Goal: Browse casually

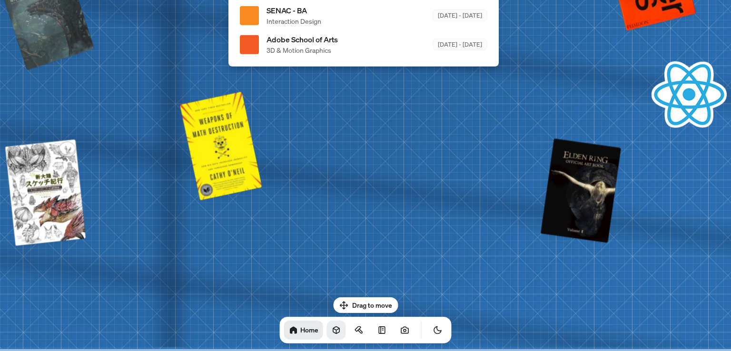
click at [333, 334] on icon at bounding box center [336, 330] width 6 height 7
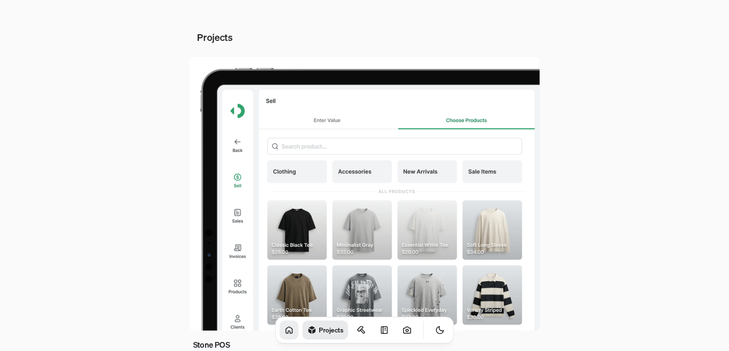
click at [286, 329] on icon at bounding box center [289, 330] width 6 height 6
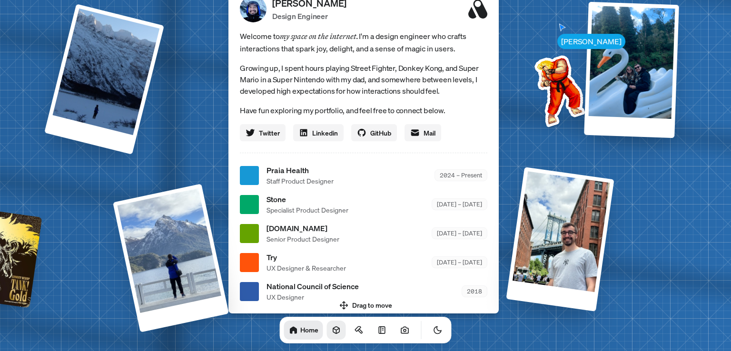
drag, startPoint x: 326, startPoint y: 334, endPoint x: 340, endPoint y: 334, distance: 14.3
click at [332, 334] on icon at bounding box center [337, 331] width 10 height 10
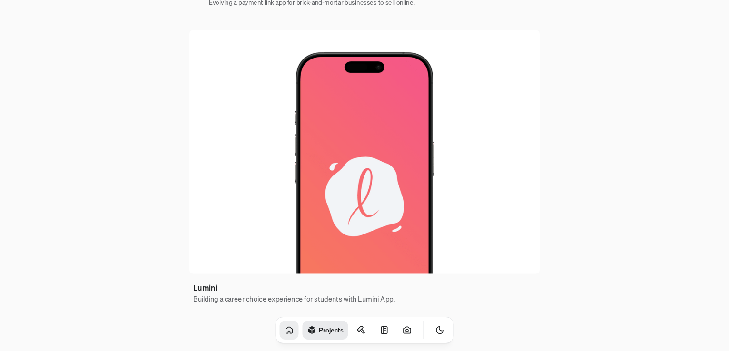
scroll to position [630, 0]
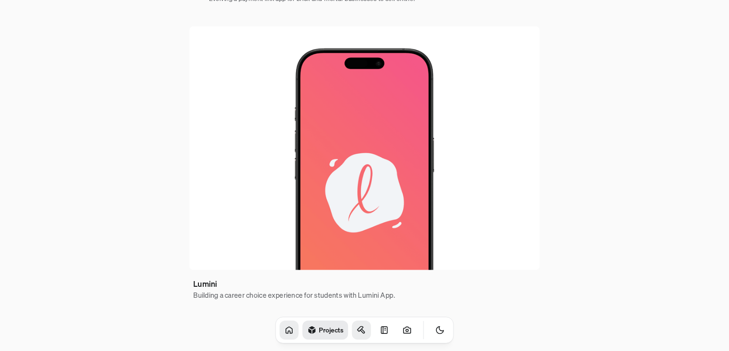
click at [357, 328] on icon at bounding box center [362, 331] width 10 height 10
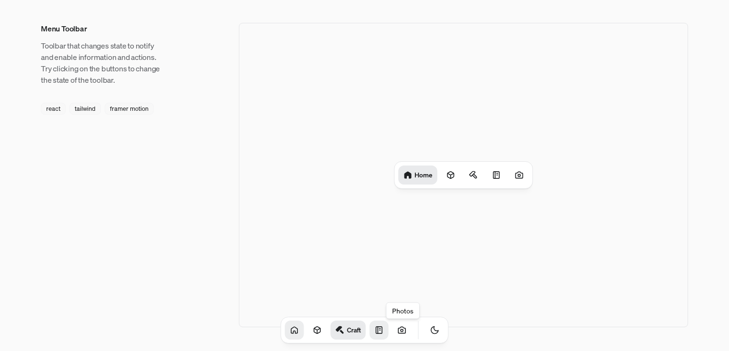
click at [376, 329] on icon at bounding box center [379, 330] width 6 height 7
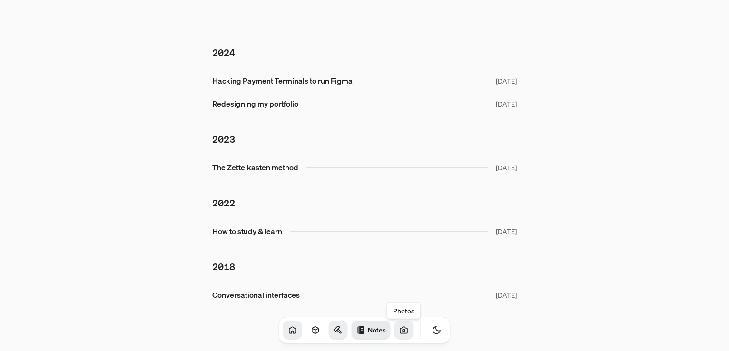
click at [400, 327] on icon at bounding box center [403, 330] width 7 height 6
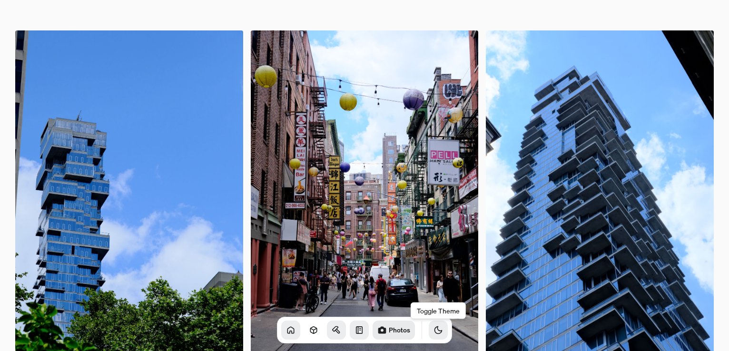
click at [429, 330] on button "Toggle Theme" at bounding box center [438, 330] width 19 height 19
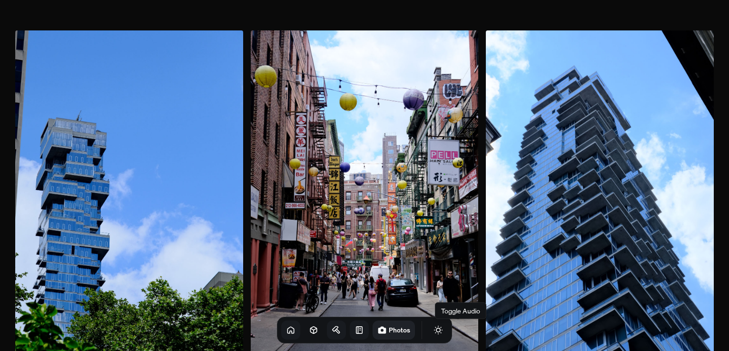
click at [0, 0] on button "Toggle Audio" at bounding box center [0, 0] width 0 height 0
click at [288, 329] on icon at bounding box center [291, 330] width 6 height 6
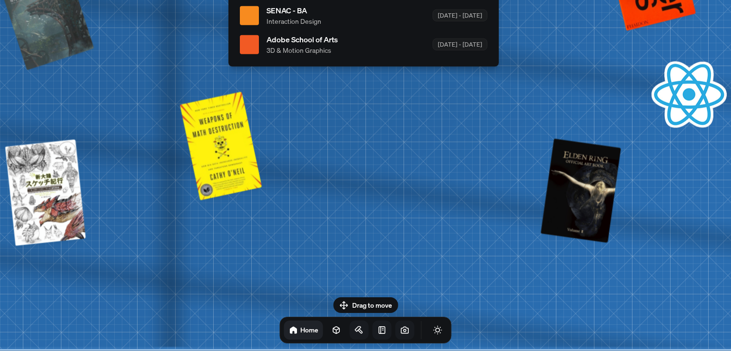
drag, startPoint x: 383, startPoint y: 300, endPoint x: 415, endPoint y: 275, distance: 40.7
click at [420, 0] on body "[PERSON_NAME] [PERSON_NAME] Design Engineer Welcome to my space on the internet…" at bounding box center [365, 0] width 731 height 0
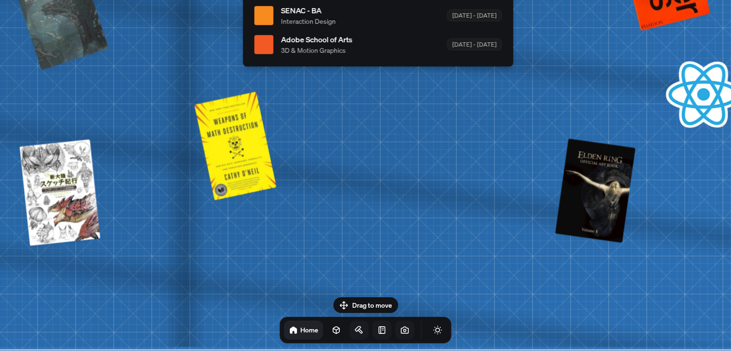
drag, startPoint x: 401, startPoint y: 233, endPoint x: 415, endPoint y: 245, distance: 18.2
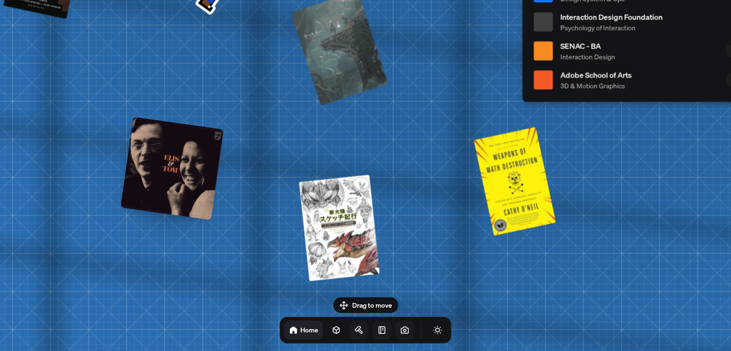
drag, startPoint x: 379, startPoint y: 246, endPoint x: 612, endPoint y: 280, distance: 236.3
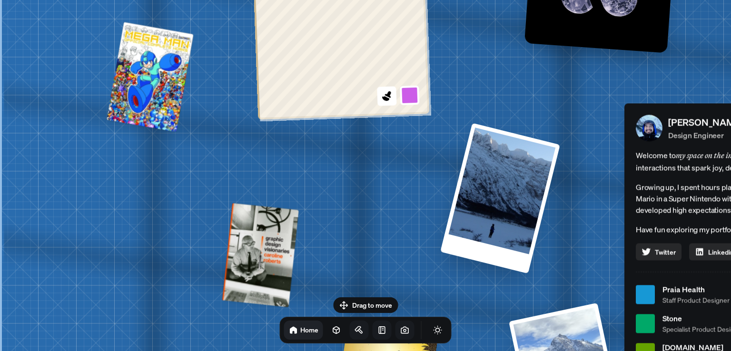
drag, startPoint x: 320, startPoint y: 135, endPoint x: 583, endPoint y: 282, distance: 301.2
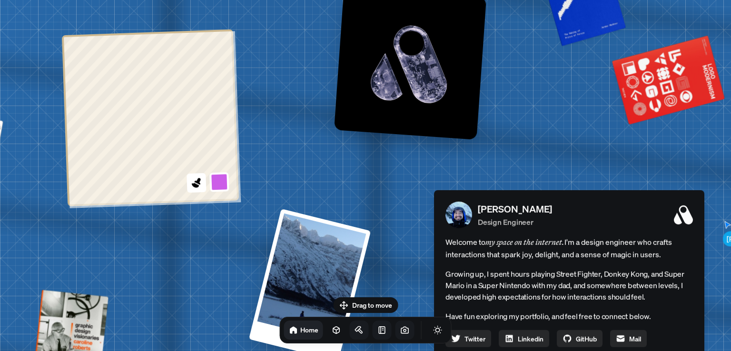
drag, startPoint x: 513, startPoint y: 132, endPoint x: 262, endPoint y: 215, distance: 264.9
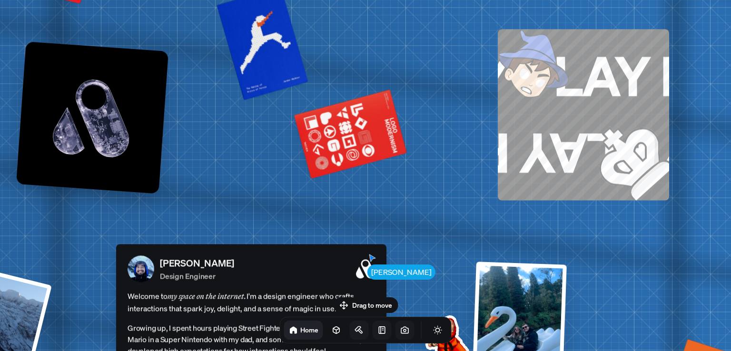
drag, startPoint x: 586, startPoint y: 142, endPoint x: 292, endPoint y: 187, distance: 297.7
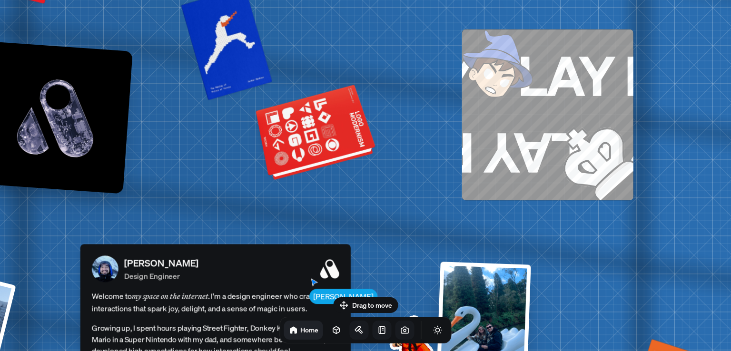
click at [321, 117] on div at bounding box center [317, 134] width 116 height 88
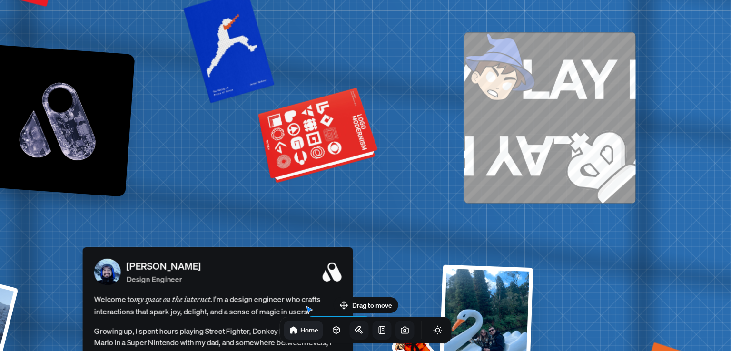
click at [330, 139] on div at bounding box center [319, 137] width 116 height 88
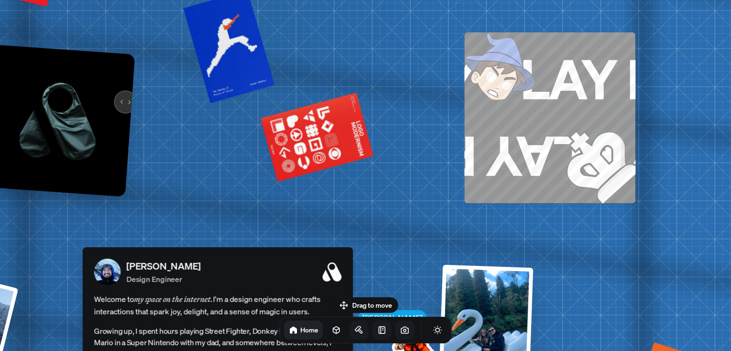
drag, startPoint x: 118, startPoint y: 98, endPoint x: 117, endPoint y: 106, distance: 8.6
click at [117, 106] on img at bounding box center [59, 121] width 152 height 152
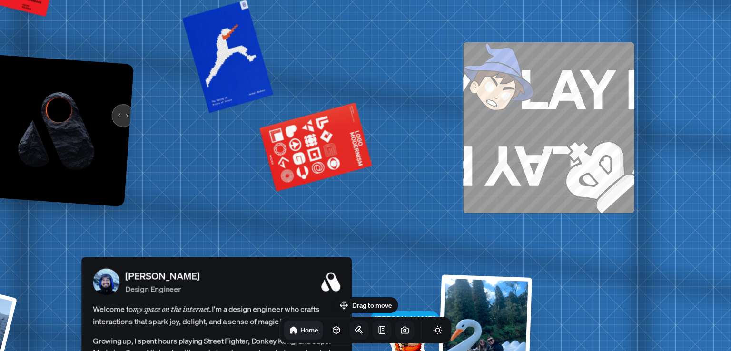
drag, startPoint x: 113, startPoint y: 121, endPoint x: 109, endPoint y: 129, distance: 8.1
click at [109, 129] on img at bounding box center [57, 131] width 152 height 152
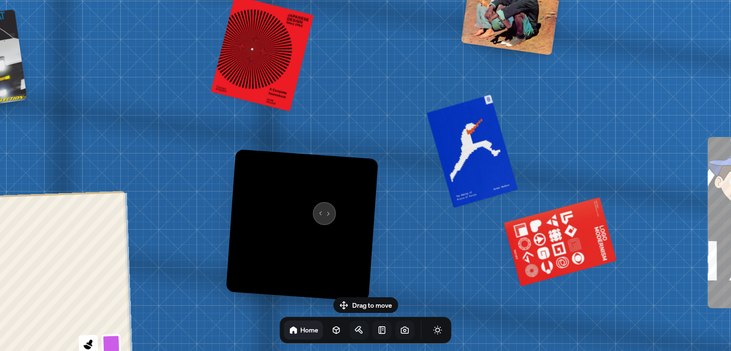
drag, startPoint x: 69, startPoint y: 123, endPoint x: 318, endPoint y: 207, distance: 262.3
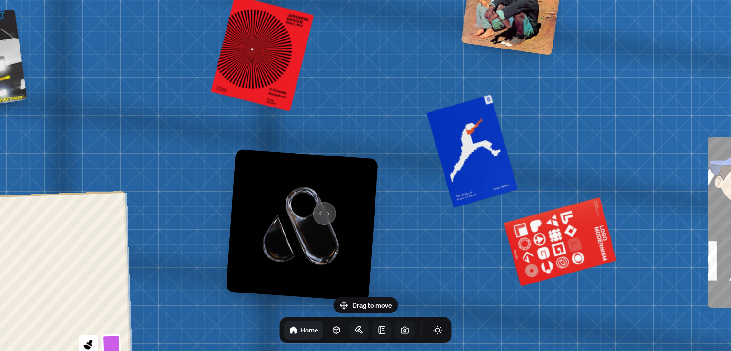
click at [318, 207] on img at bounding box center [302, 226] width 152 height 152
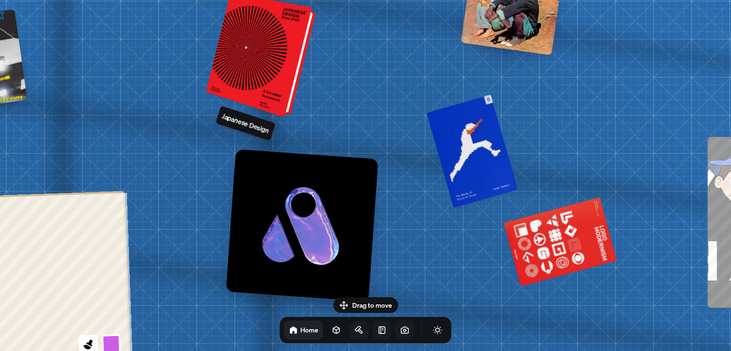
click at [274, 74] on div at bounding box center [262, 56] width 102 height 120
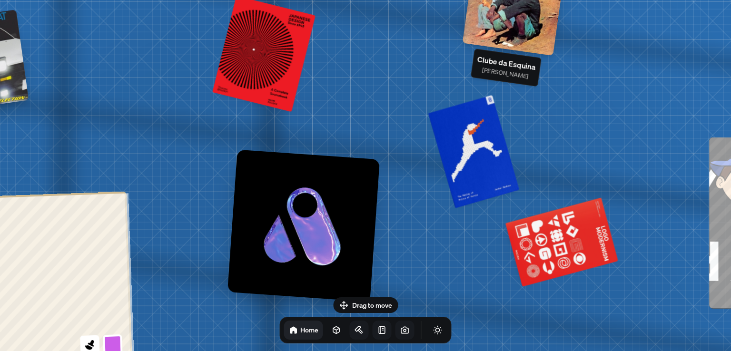
click at [507, 41] on div at bounding box center [514, 3] width 103 height 103
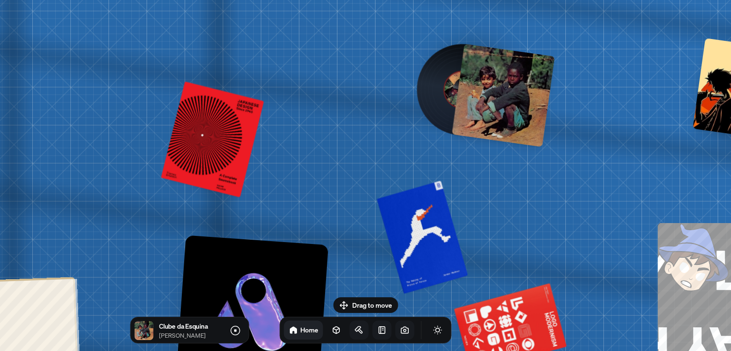
drag, startPoint x: 447, startPoint y: 127, endPoint x: 415, endPoint y: 175, distance: 57.7
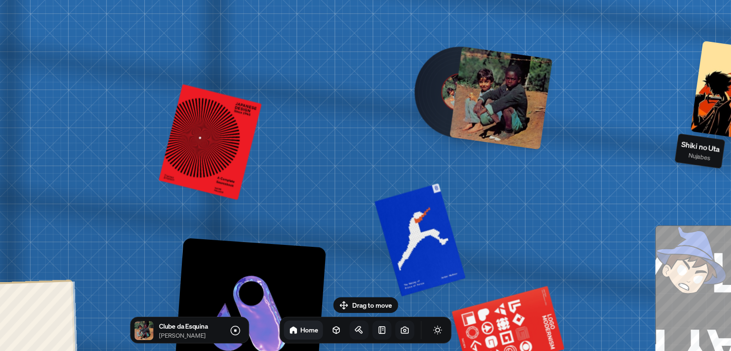
click at [714, 82] on div at bounding box center [742, 92] width 103 height 103
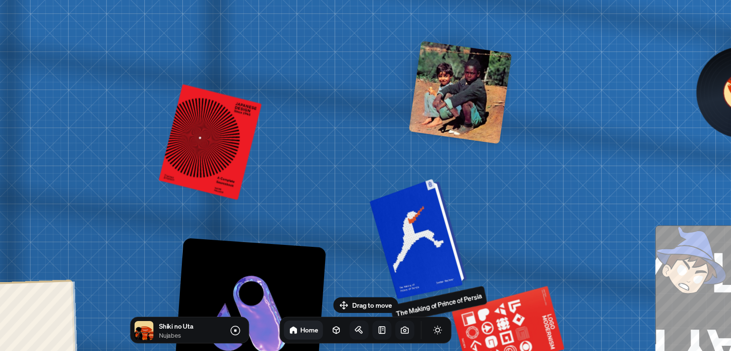
click at [435, 198] on div at bounding box center [420, 238] width 90 height 116
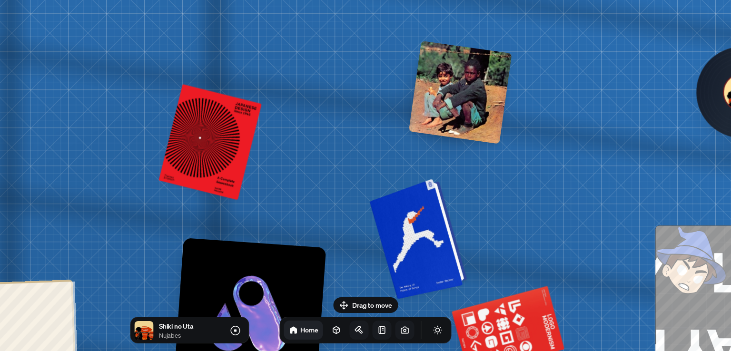
click at [440, 187] on div at bounding box center [424, 237] width 88 height 112
click at [436, 188] on div at bounding box center [420, 238] width 90 height 116
click at [436, 188] on div at bounding box center [448, 232] width 31 height 99
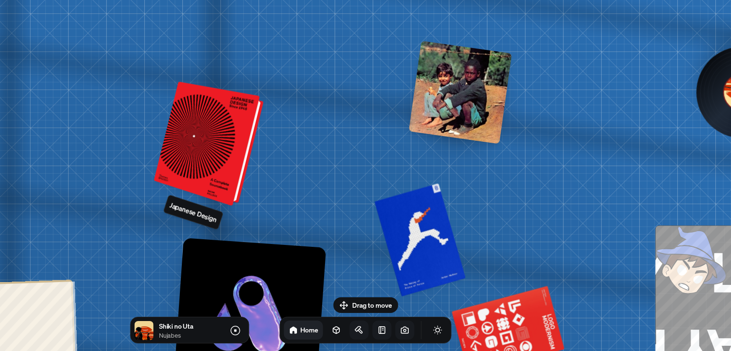
click at [247, 127] on div at bounding box center [211, 145] width 102 height 120
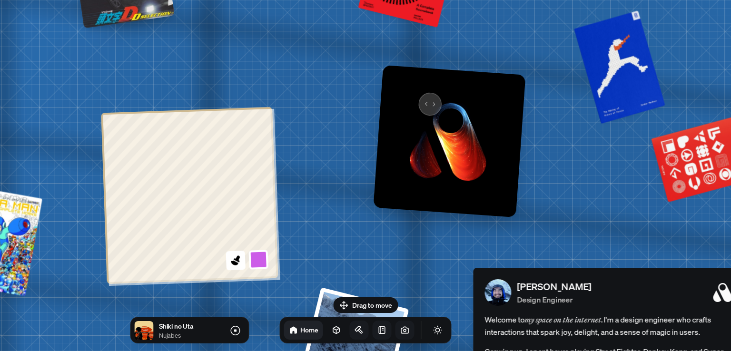
drag, startPoint x: 289, startPoint y: 115, endPoint x: 462, endPoint y: 96, distance: 174.4
click at [462, 96] on img at bounding box center [449, 141] width 152 height 152
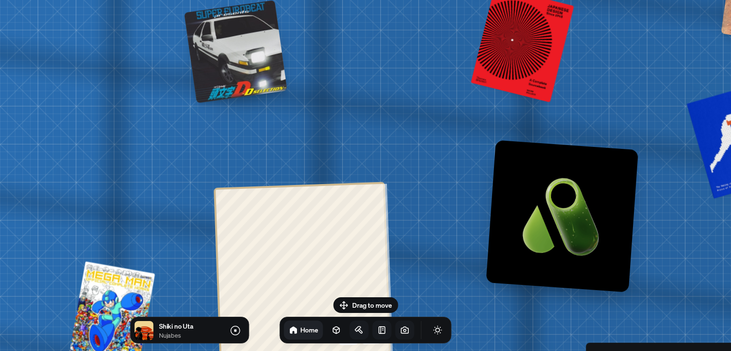
drag, startPoint x: 280, startPoint y: 71, endPoint x: 293, endPoint y: 107, distance: 38.0
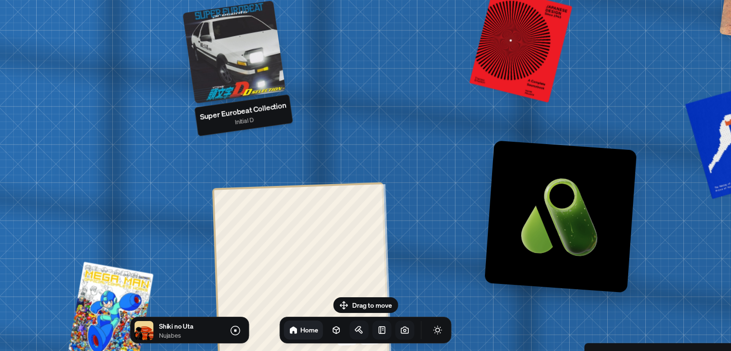
click at [265, 60] on div at bounding box center [234, 51] width 103 height 103
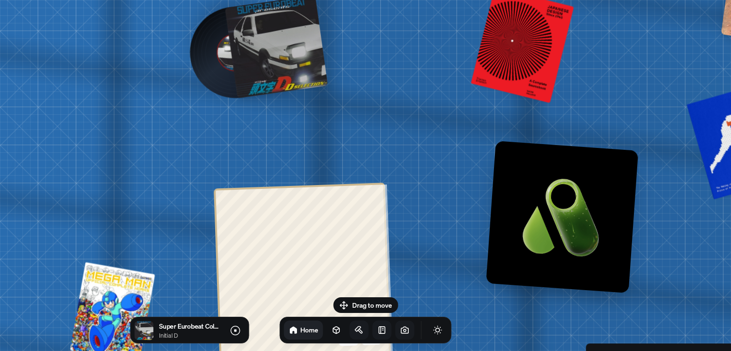
click at [299, 55] on div at bounding box center [276, 46] width 103 height 103
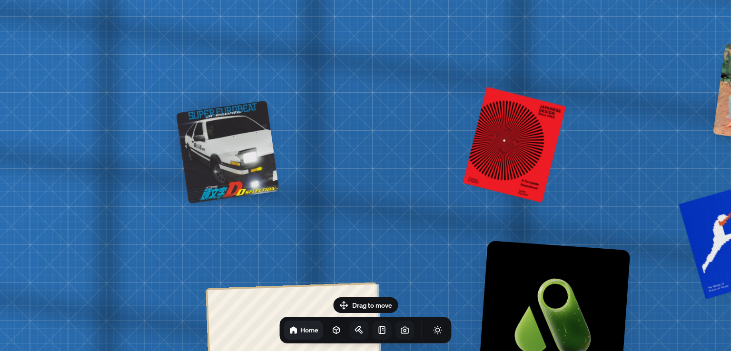
drag, startPoint x: 309, startPoint y: 97, endPoint x: 290, endPoint y: 141, distance: 48.2
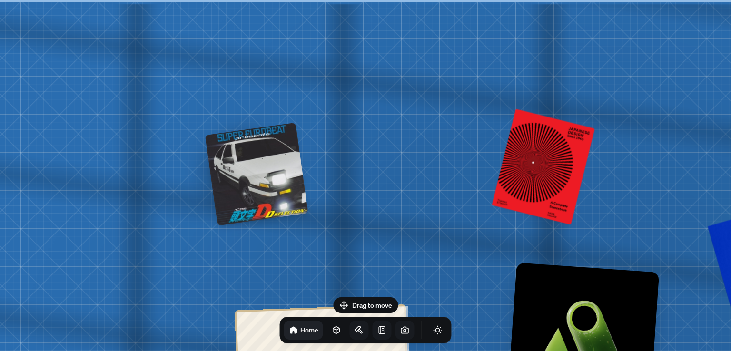
drag, startPoint x: 314, startPoint y: 41, endPoint x: 338, endPoint y: 186, distance: 147.2
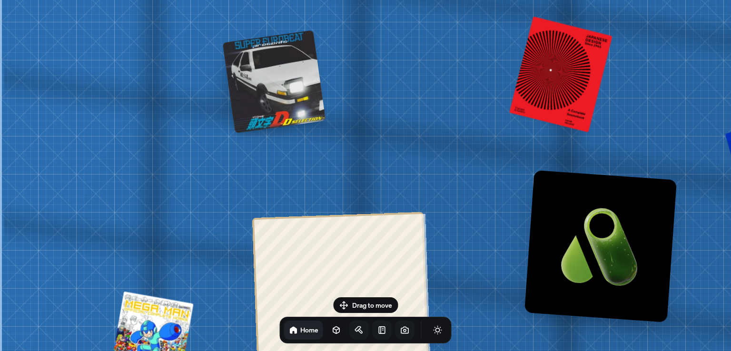
drag, startPoint x: 379, startPoint y: 82, endPoint x: 406, endPoint y: 25, distance: 63.1
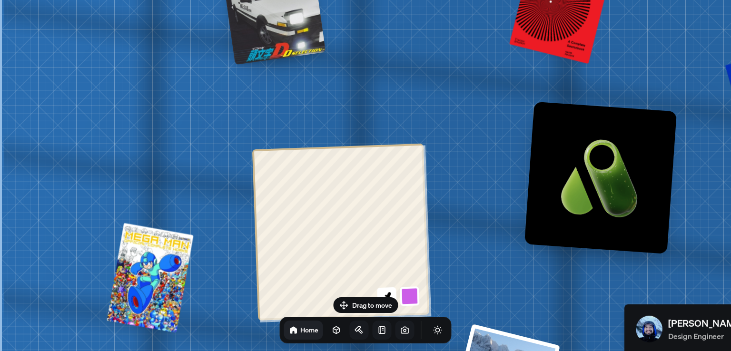
drag, startPoint x: 340, startPoint y: 107, endPoint x: 344, endPoint y: 84, distance: 22.8
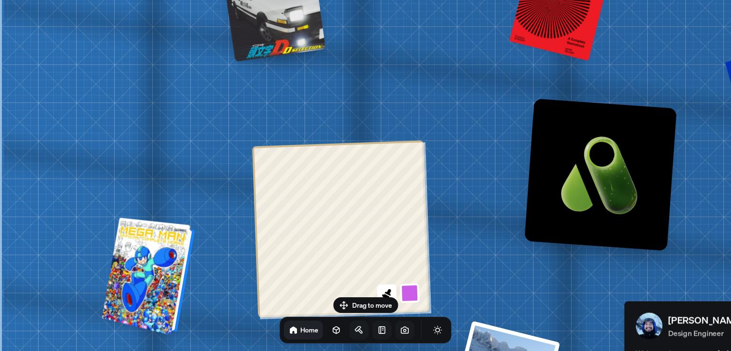
drag, startPoint x: 168, startPoint y: 260, endPoint x: 204, endPoint y: 252, distance: 37.1
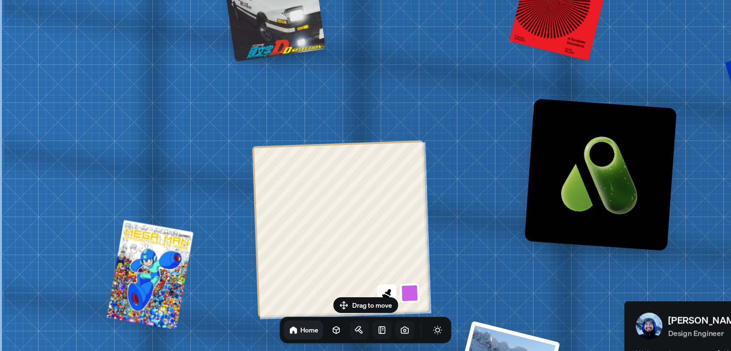
click at [168, 260] on div at bounding box center [151, 275] width 84 height 106
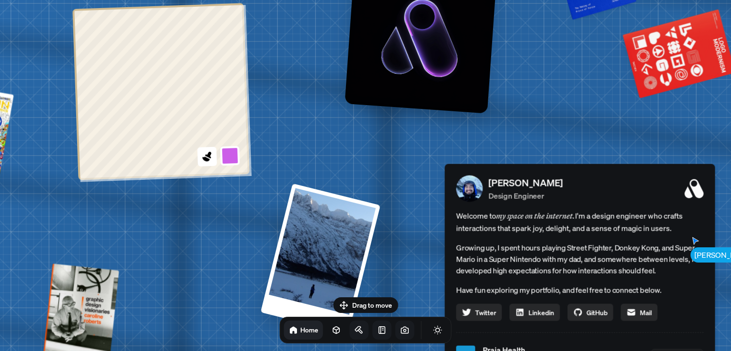
drag, startPoint x: 533, startPoint y: 202, endPoint x: 116, endPoint y: -41, distance: 482.9
click at [116, 0] on html "[PERSON_NAME] [PERSON_NAME] Design Engineer Welcome to my space on the internet…" at bounding box center [365, 0] width 731 height 0
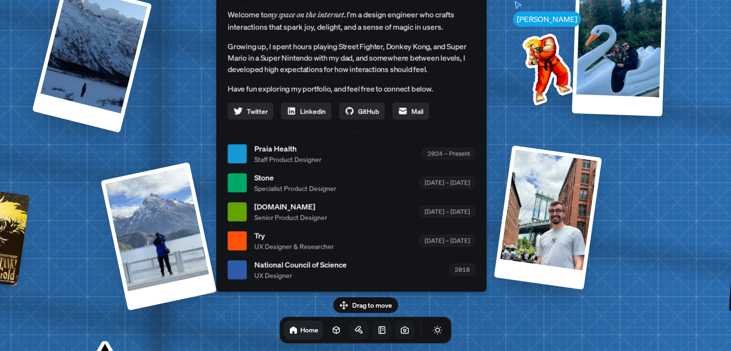
drag, startPoint x: 398, startPoint y: 129, endPoint x: 400, endPoint y: 31, distance: 98.1
click at [407, 26] on div "Welcome to my space on the internet. I'm a design engineer who crafts interacti…" at bounding box center [352, 63] width 248 height 111
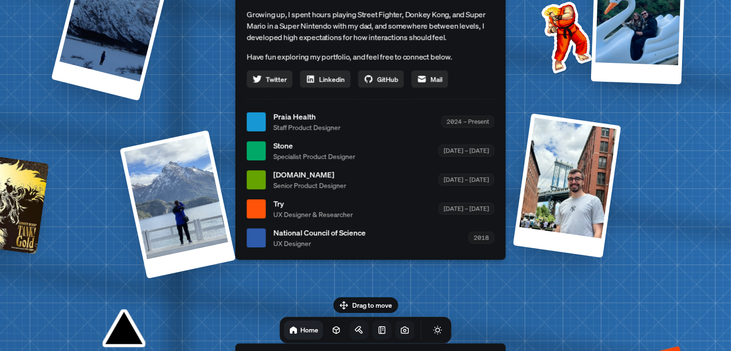
drag, startPoint x: 326, startPoint y: 164, endPoint x: 370, endPoint y: 65, distance: 108.7
click at [370, 111] on ul "Praia Health Staff Product Designer 2024 – Present Stone Specialist Product Des…" at bounding box center [371, 180] width 248 height 138
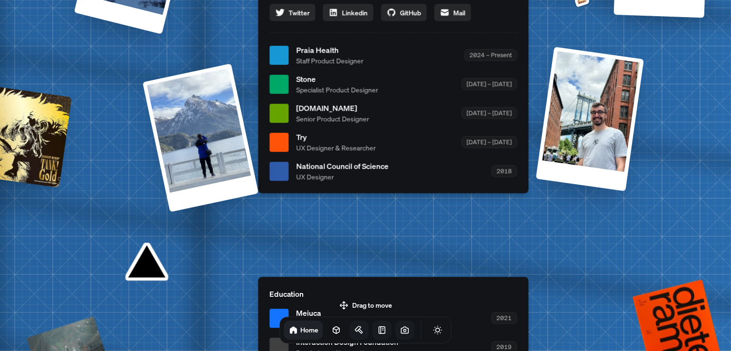
drag, startPoint x: 343, startPoint y: 164, endPoint x: 430, endPoint y: 106, distance: 104.7
click at [389, 160] on span "National Council of Science" at bounding box center [342, 165] width 92 height 11
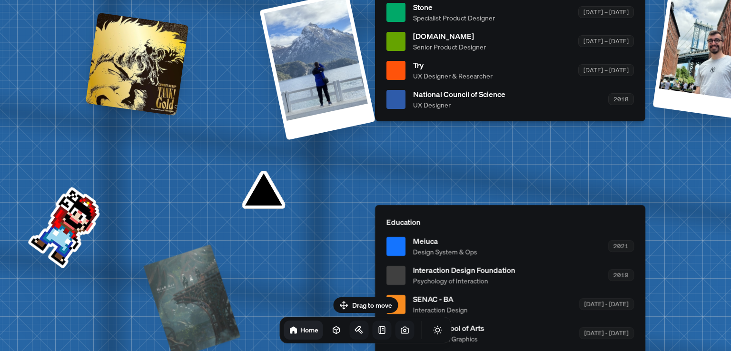
drag, startPoint x: 379, startPoint y: 191, endPoint x: 420, endPoint y: 147, distance: 59.6
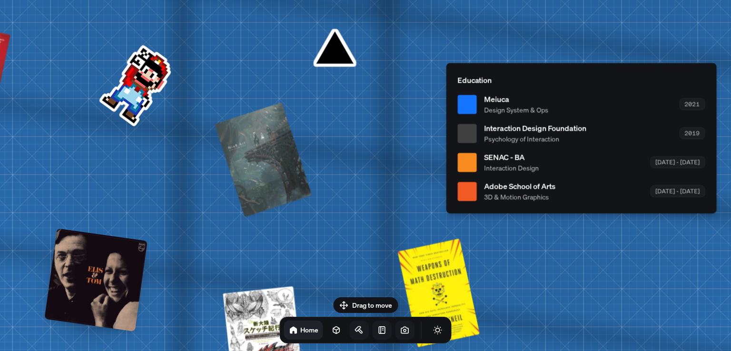
drag, startPoint x: 406, startPoint y: 176, endPoint x: 450, endPoint y: 61, distance: 122.4
click at [451, 63] on div "Education Meiuca Design System & Ops 2021 Interaction Design Foundation Psychol…" at bounding box center [582, 138] width 270 height 150
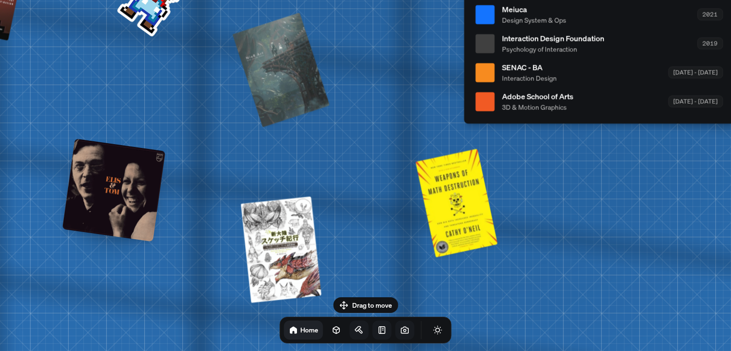
drag, startPoint x: 434, startPoint y: 208, endPoint x: 448, endPoint y: 110, distance: 98.6
